Goal: Transaction & Acquisition: Book appointment/travel/reservation

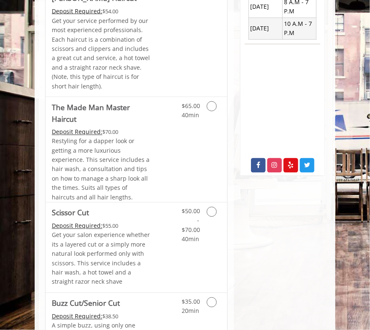
scroll to position [376, 0]
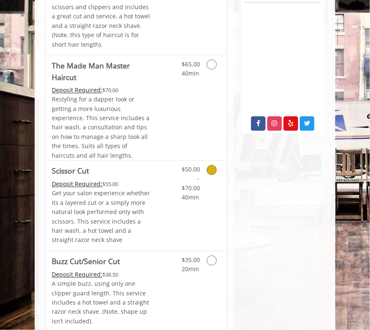
click at [211, 170] on icon "Grooming services" at bounding box center [212, 170] width 10 height 10
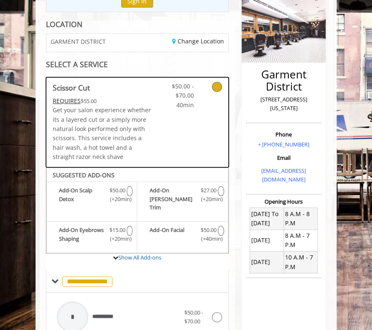
scroll to position [0, 0]
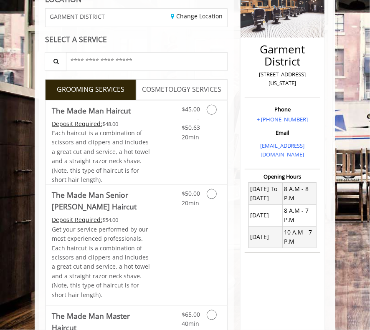
scroll to position [167, 0]
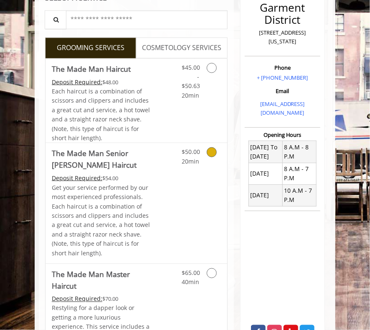
click at [208, 153] on icon "Grooming services" at bounding box center [212, 152] width 10 height 10
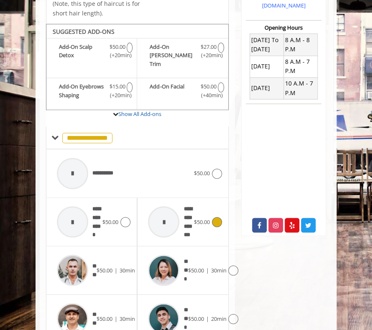
scroll to position [297, 0]
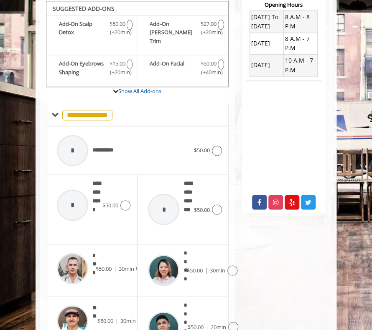
click at [109, 264] on div "**** $50.00 | 30min" at bounding box center [92, 269] width 78 height 40
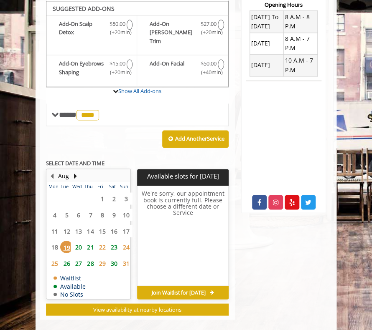
scroll to position [298, 0]
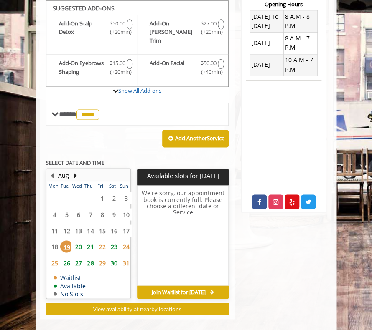
click at [80, 241] on span "20" at bounding box center [78, 247] width 13 height 12
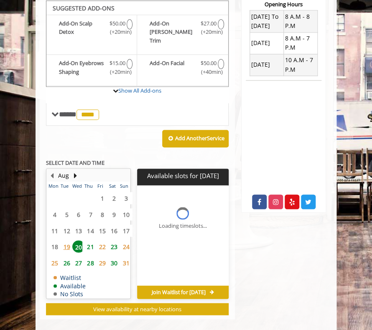
scroll to position [304, 0]
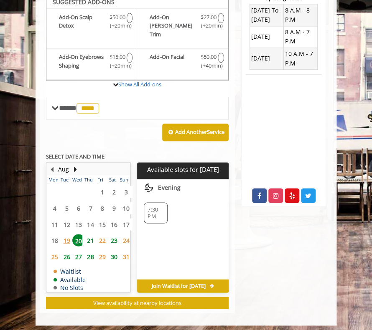
click at [113, 234] on span "23" at bounding box center [114, 240] width 13 height 12
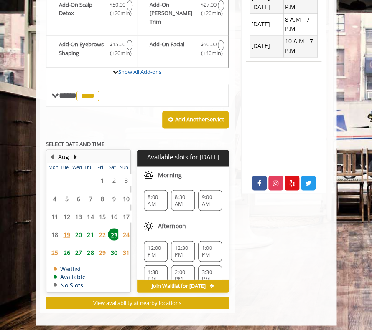
click at [102, 228] on span "22" at bounding box center [102, 234] width 13 height 12
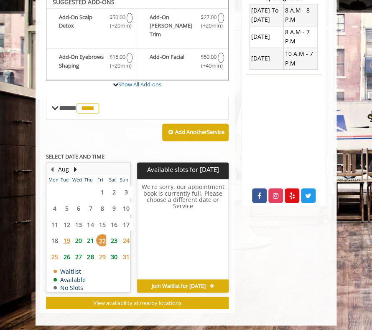
click at [89, 234] on span "21" at bounding box center [90, 240] width 13 height 12
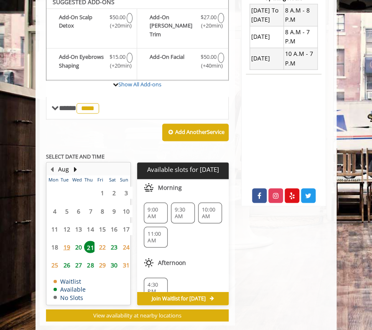
scroll to position [316, 0]
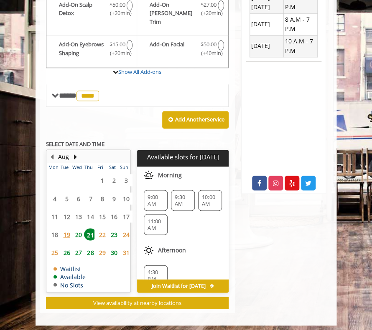
click at [79, 230] on span "20" at bounding box center [78, 234] width 13 height 12
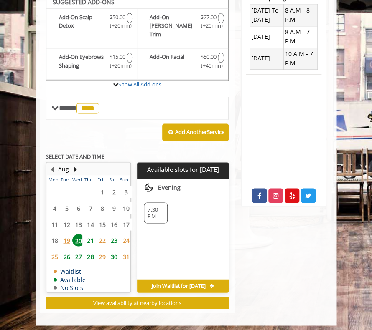
click at [75, 252] on span "27" at bounding box center [78, 257] width 13 height 12
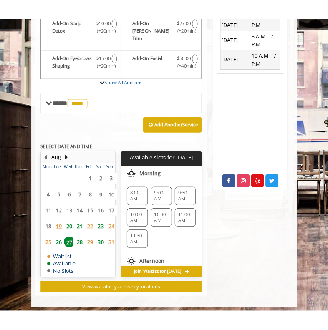
scroll to position [316, 0]
